Goal: Task Accomplishment & Management: Use online tool/utility

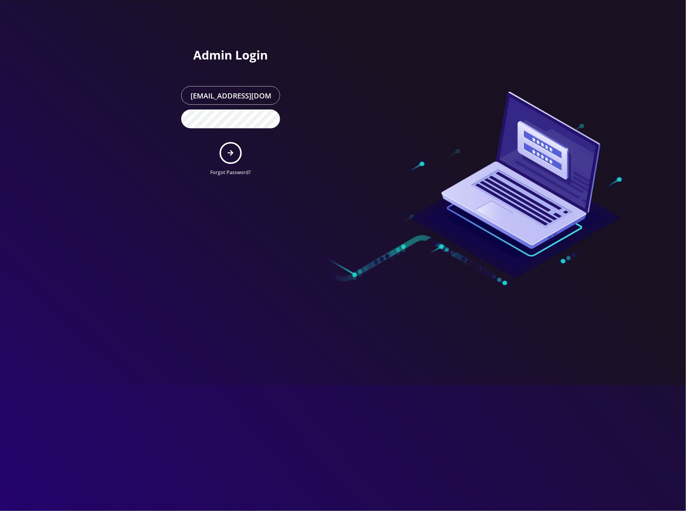
click at [352, 132] on div at bounding box center [428, 90] width 171 height 181
click at [240, 159] on form "master@britewireless.com Forgot Password?" at bounding box center [230, 131] width 99 height 90
click at [234, 154] on button "submit" at bounding box center [230, 153] width 22 height 22
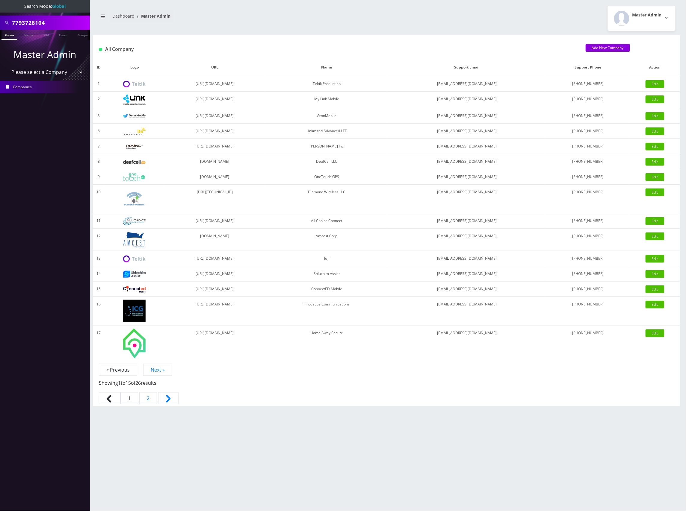
click at [44, 25] on input "7793728104" at bounding box center [50, 22] width 76 height 11
paste input "Vivek Kumar"
type input "779372810Vivek Kumar4"
click at [32, 36] on link "Name" at bounding box center [28, 35] width 15 height 10
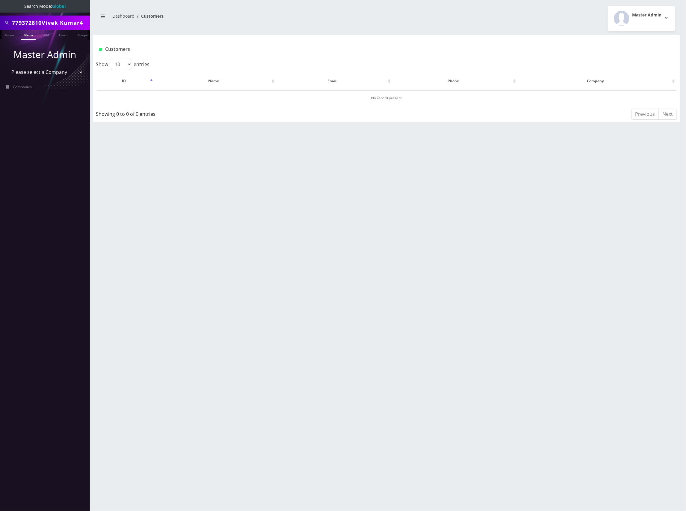
click at [35, 25] on input "779372810Vivek Kumar4" at bounding box center [50, 22] width 76 height 11
paste input "Vivek Kumar"
type input "Vivek Kumar"
click at [31, 36] on link "Name" at bounding box center [28, 35] width 15 height 10
click at [215, 97] on button "Vivek Kumar" at bounding box center [213, 98] width 38 height 8
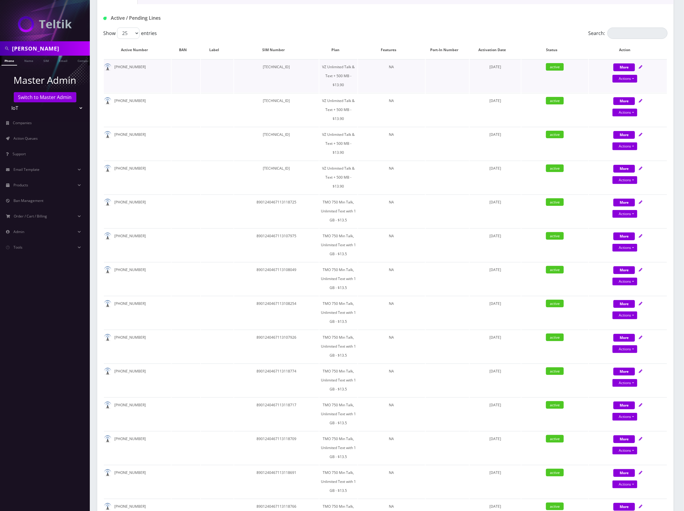
scroll to position [40, 0]
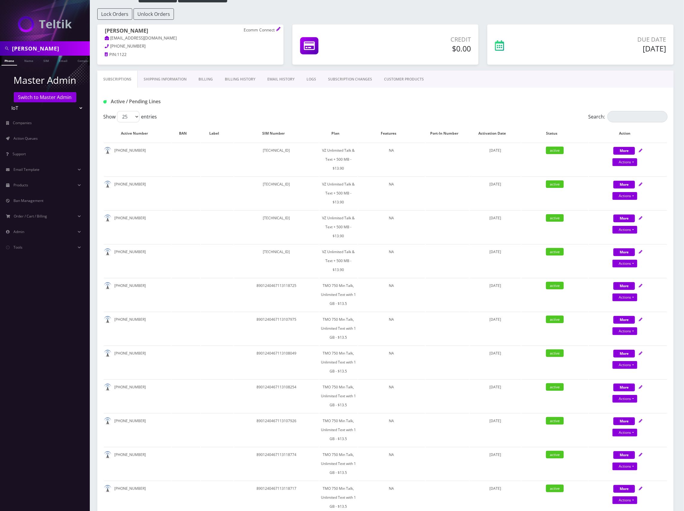
click at [240, 80] on link "Billing History" at bounding box center [240, 79] width 43 height 17
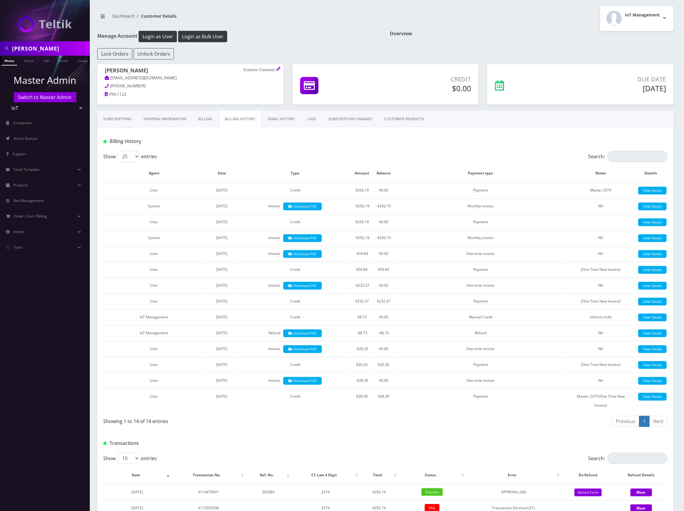
click at [27, 47] on input "Vivek Kumar" at bounding box center [50, 48] width 76 height 11
paste input "8453273403"
type input "8453273403"
click at [12, 60] on link "Phone" at bounding box center [9, 61] width 16 height 10
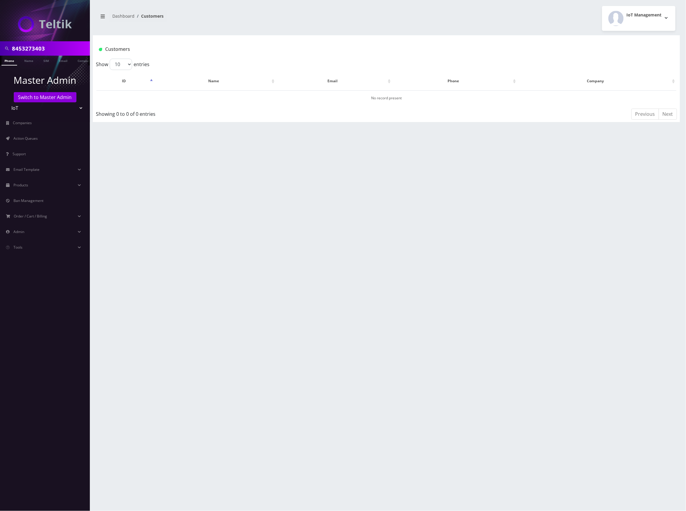
click at [33, 108] on select "Teltik Production My Link Mobile VennMobile Unlimited Advanced LTE Rexing Inc D…" at bounding box center [45, 107] width 76 height 11
click at [40, 100] on link "Switch to Master Admin" at bounding box center [45, 97] width 63 height 10
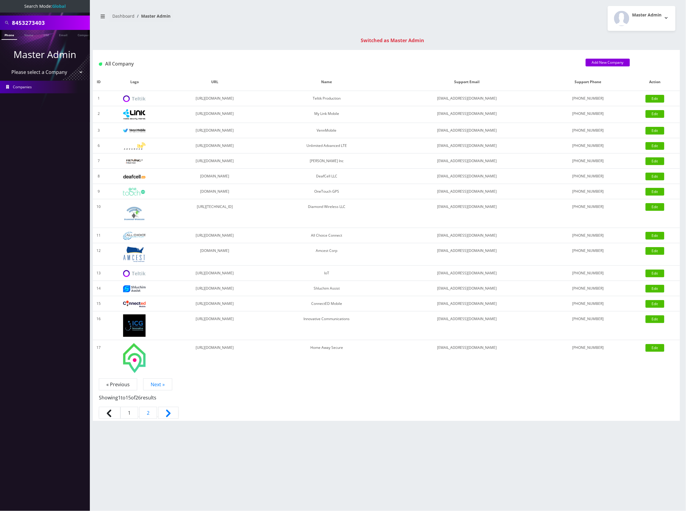
click at [33, 19] on input "8453273403" at bounding box center [50, 22] width 76 height 11
click at [8, 34] on link "Phone" at bounding box center [9, 35] width 16 height 10
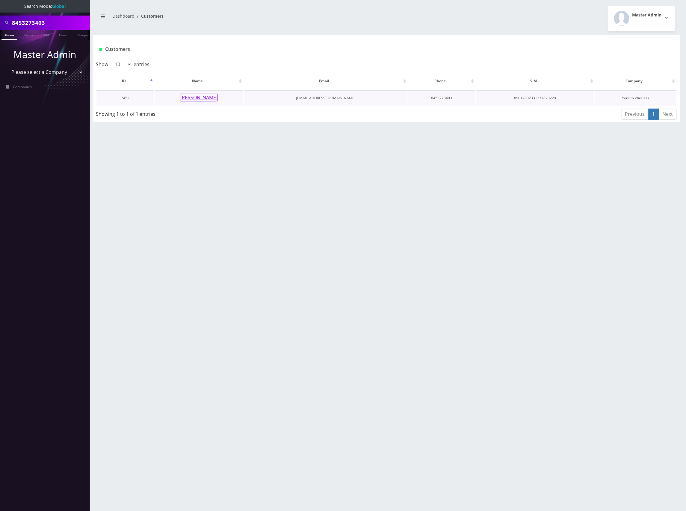
click at [211, 96] on button "[PERSON_NAME]" at bounding box center [199, 98] width 38 height 8
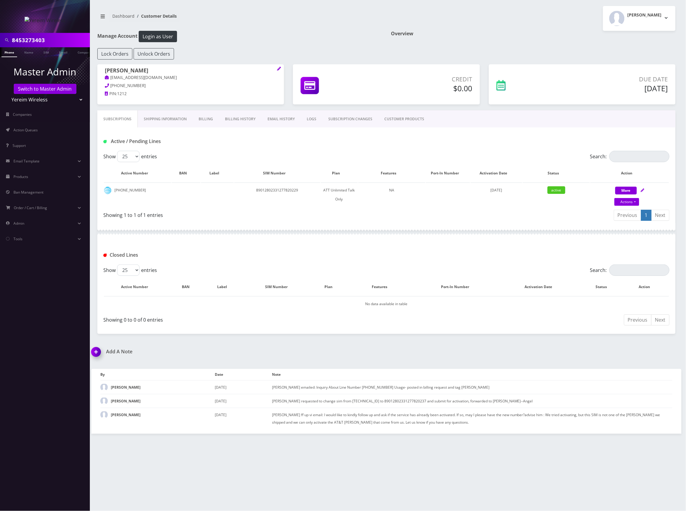
click at [242, 119] on link "Billing History" at bounding box center [240, 118] width 43 height 17
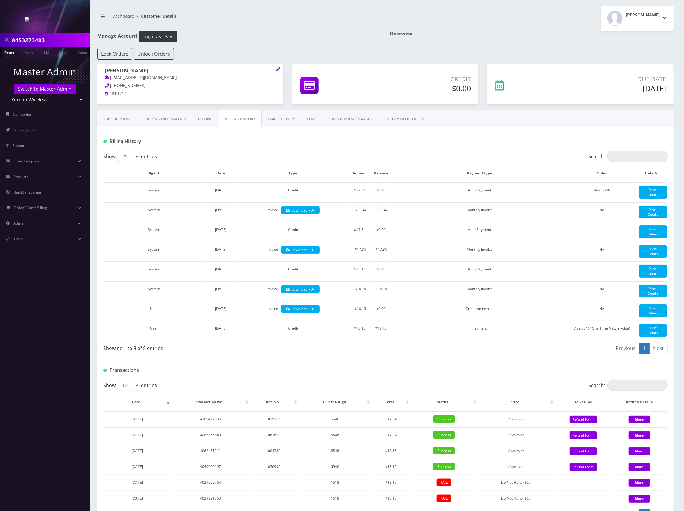
click at [119, 118] on link "Subscriptions" at bounding box center [117, 118] width 40 height 17
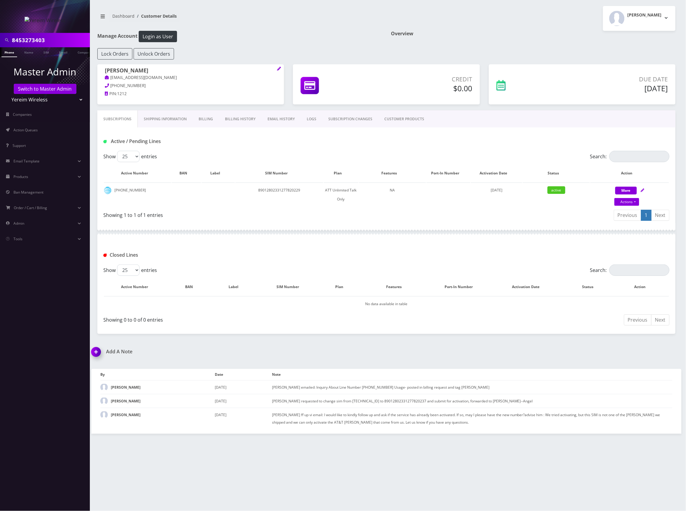
click at [471, 37] on h1 "Overview" at bounding box center [533, 34] width 284 height 6
